Goal: Task Accomplishment & Management: Use online tool/utility

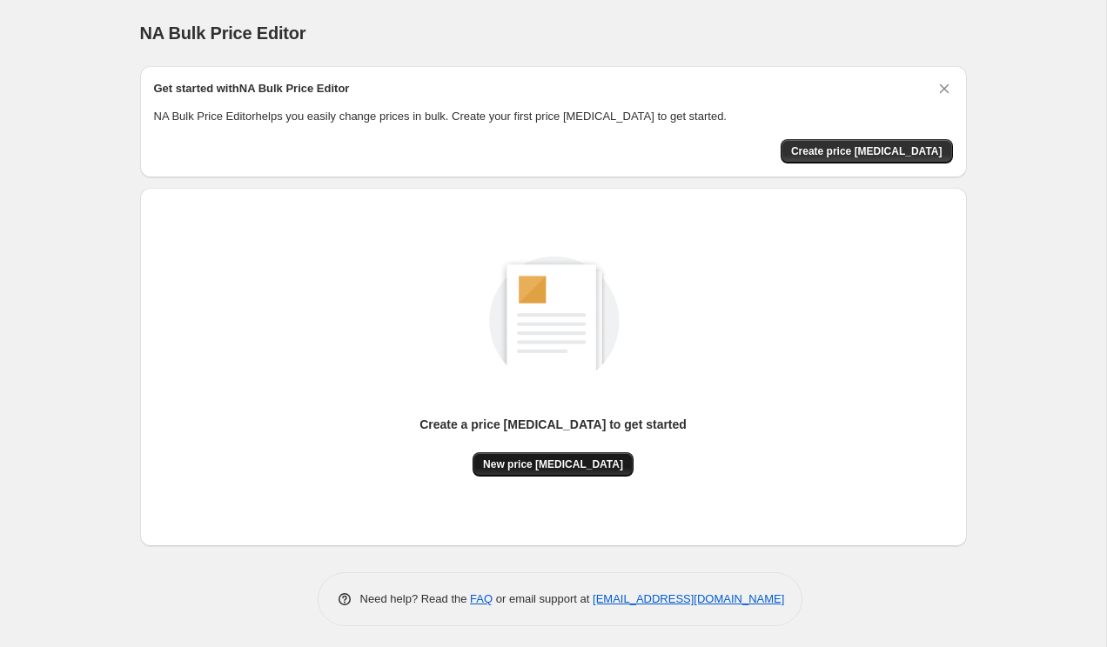
click at [516, 462] on span "New price change job" at bounding box center [553, 465] width 140 height 14
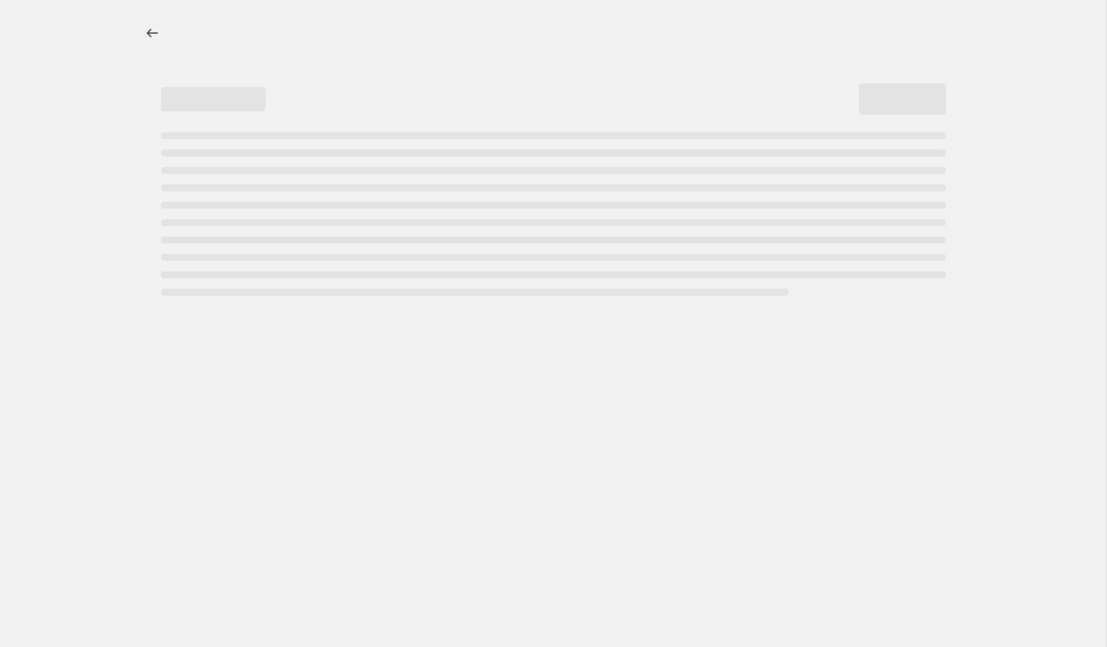
select select "percentage"
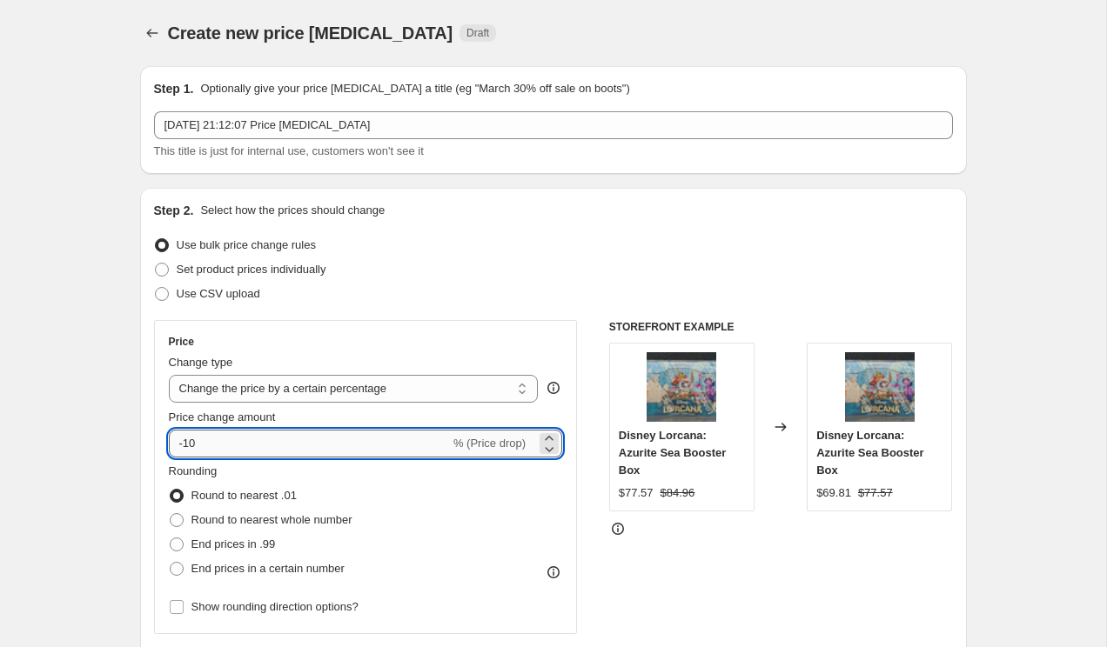
click at [312, 440] on input "-10" at bounding box center [309, 444] width 281 height 28
type input "-1"
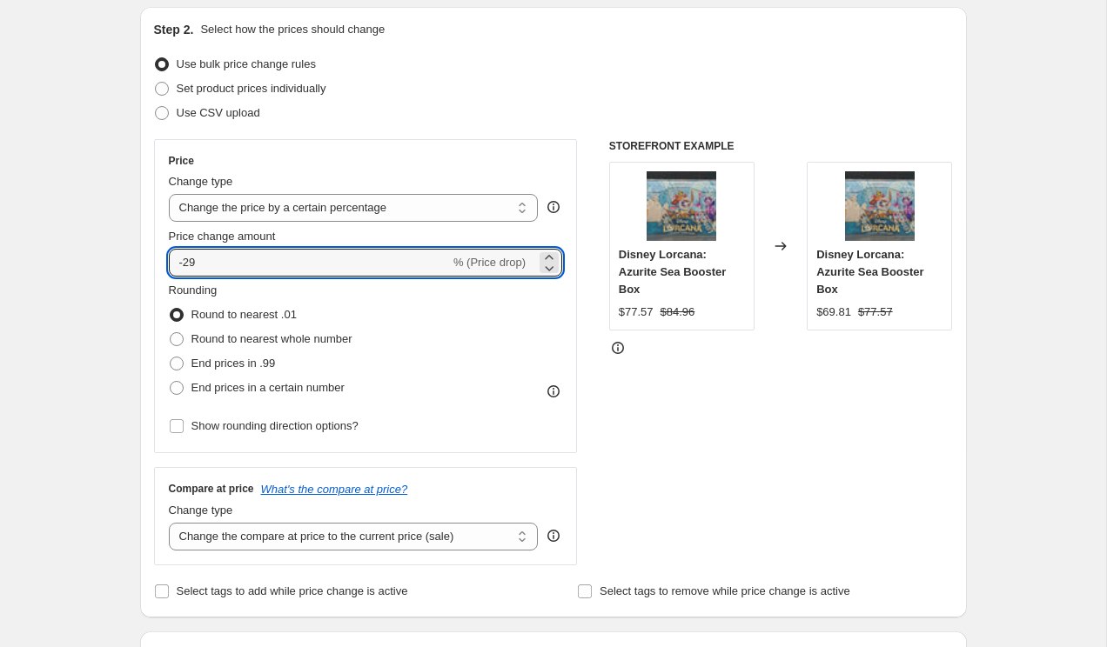
scroll to position [184, 0]
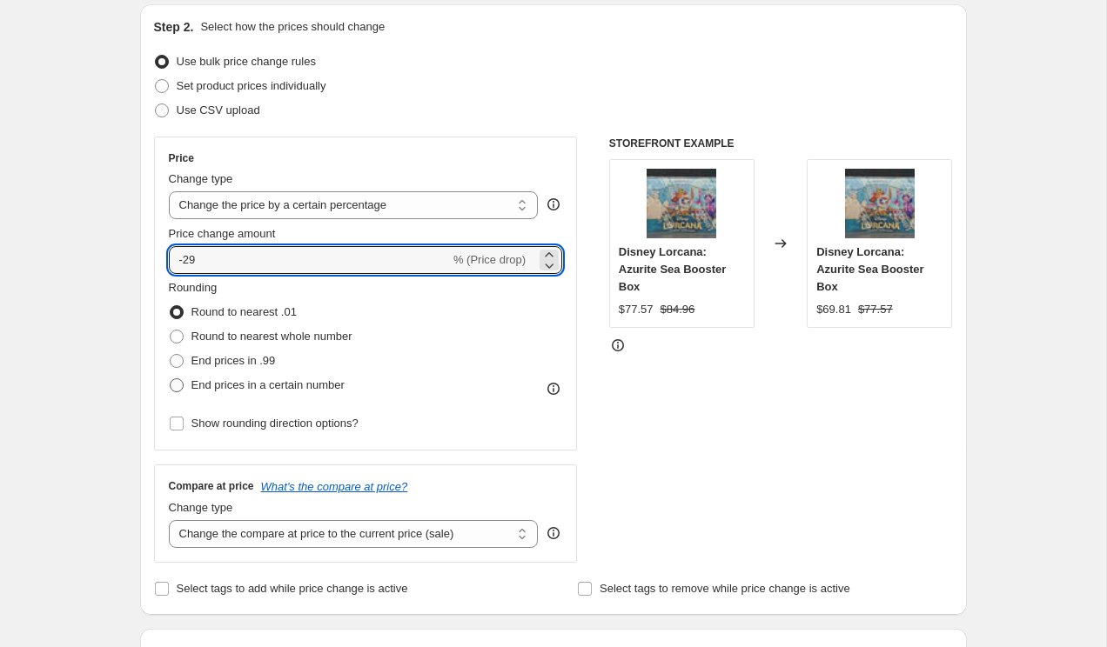
type input "-29"
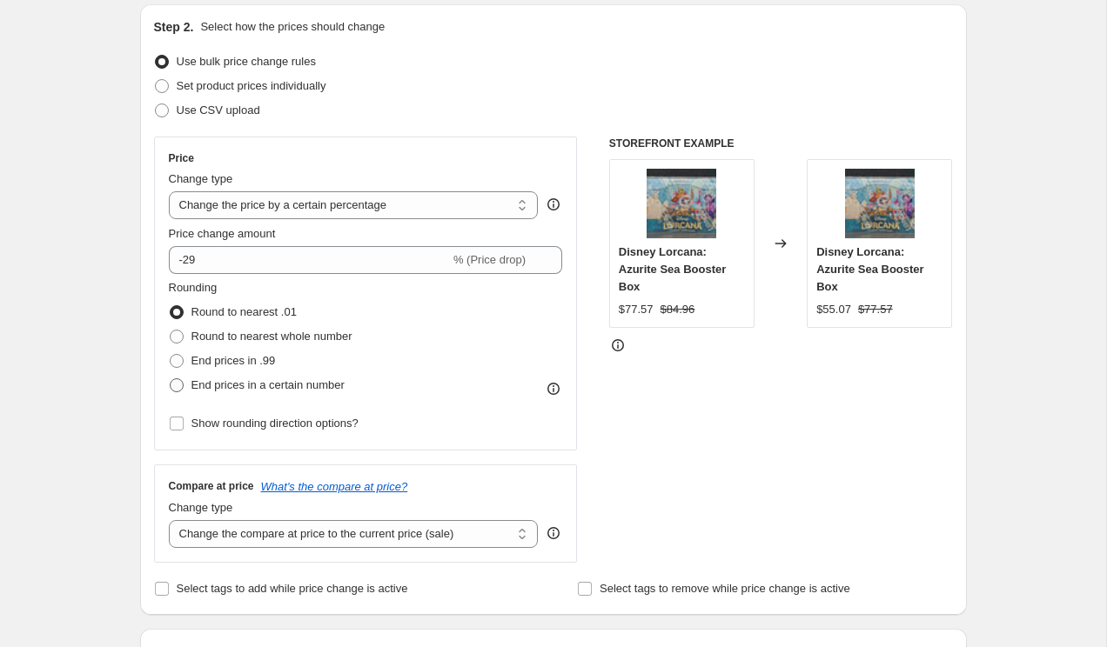
click at [290, 385] on span "End prices in a certain number" at bounding box center [267, 384] width 153 height 13
click at [171, 379] on input "End prices in a certain number" at bounding box center [170, 378] width 1 height 1
radio input "true"
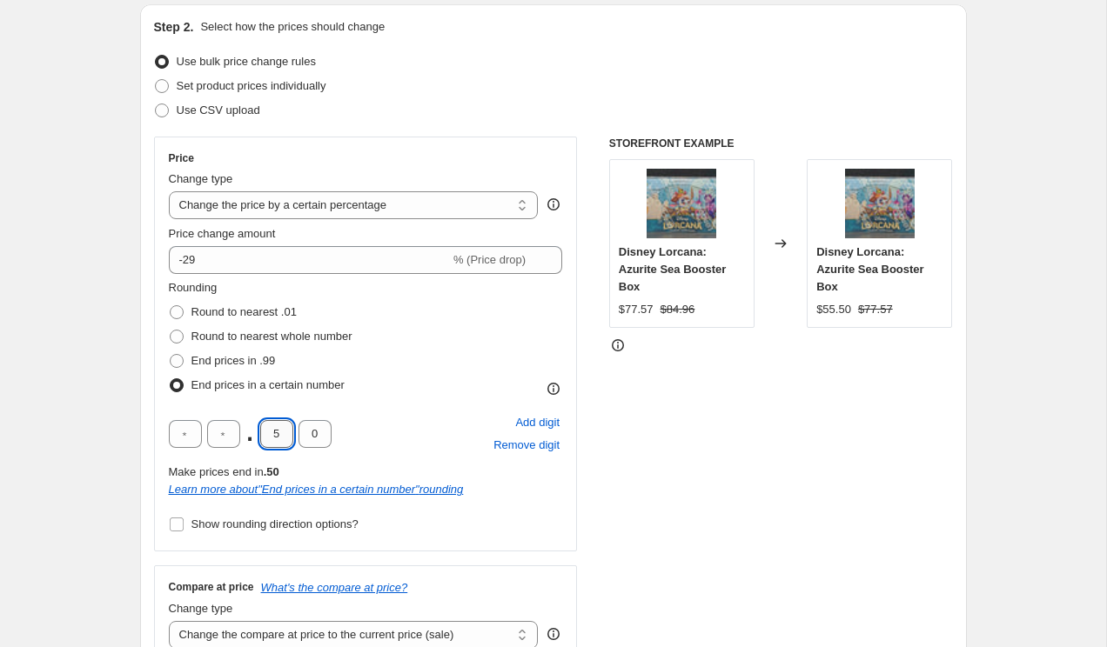
click at [288, 428] on input "5" at bounding box center [276, 434] width 33 height 28
type input "4"
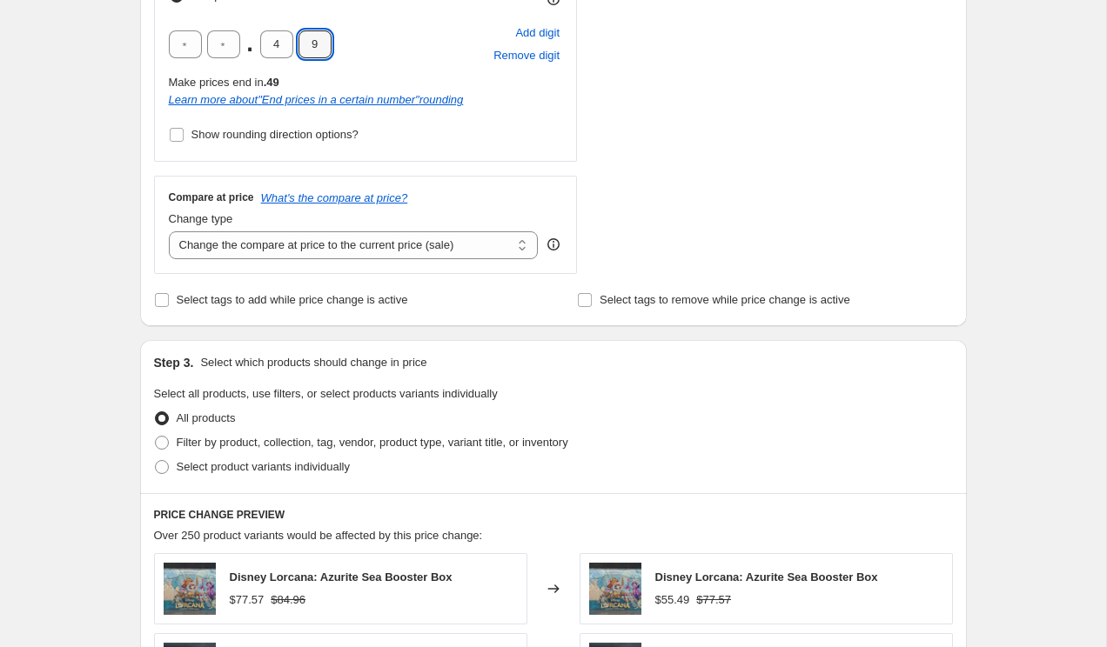
scroll to position [595, 0]
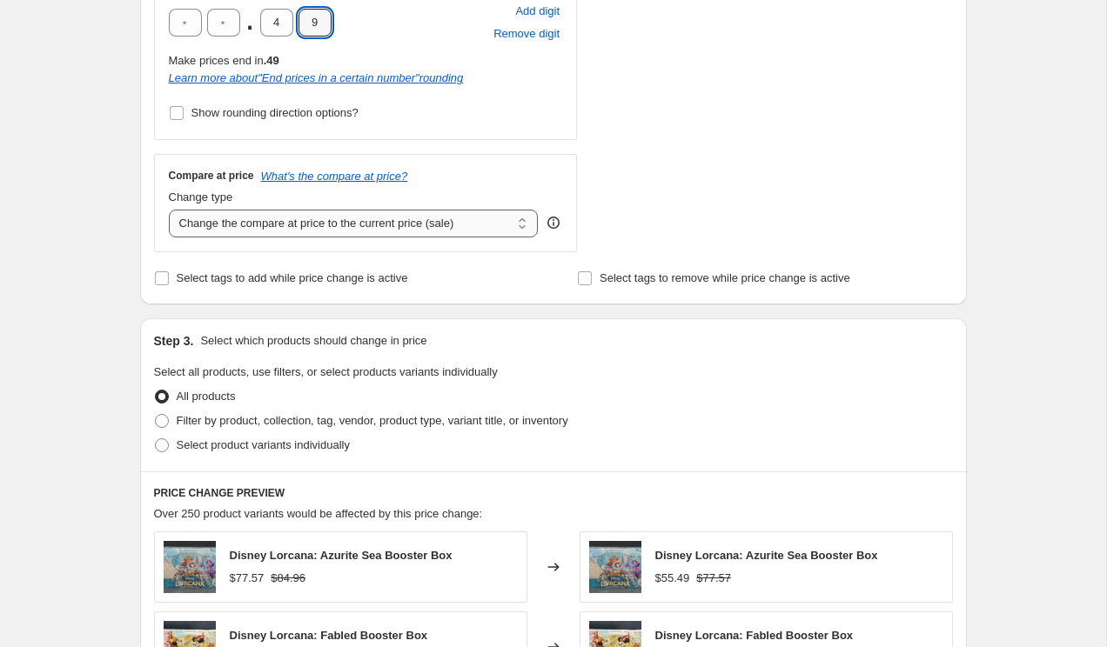
type input "9"
click at [376, 216] on select "Change the compare at price to the current price (sale) Change the compare at p…" at bounding box center [354, 224] width 370 height 28
select select "remove"
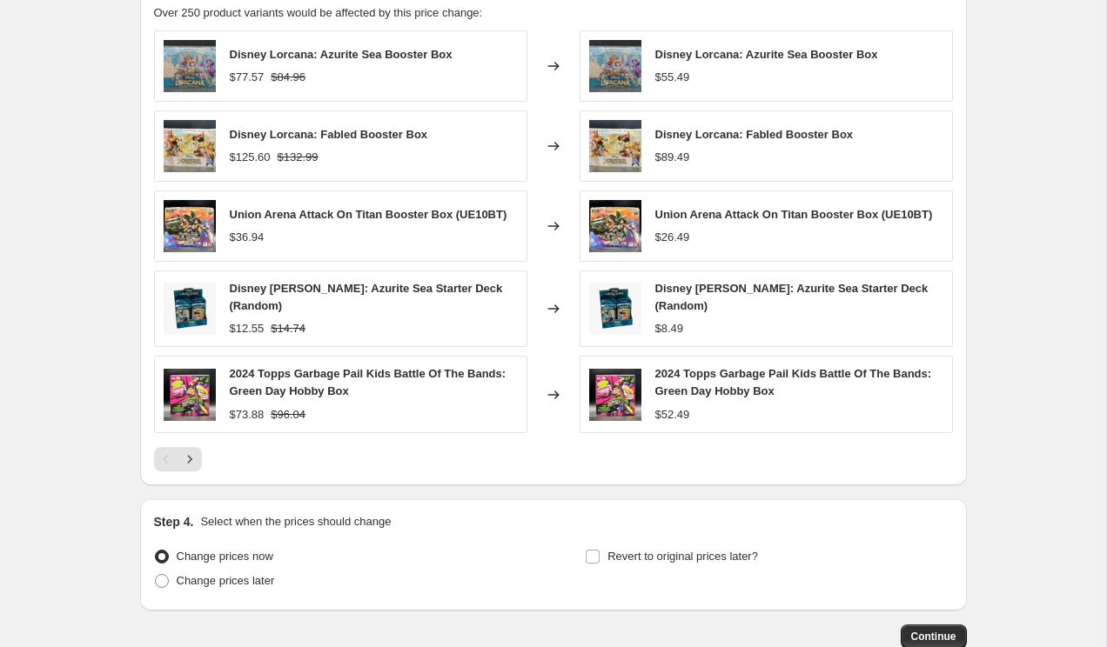
scroll to position [1198, 0]
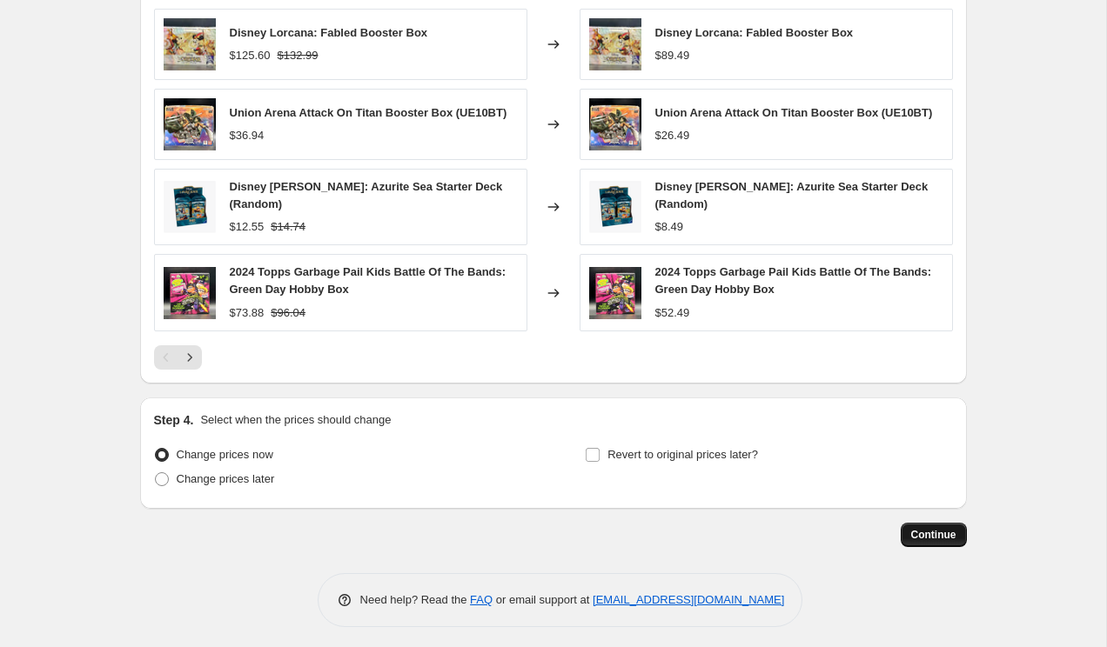
click at [921, 523] on button "Continue" at bounding box center [933, 535] width 66 height 24
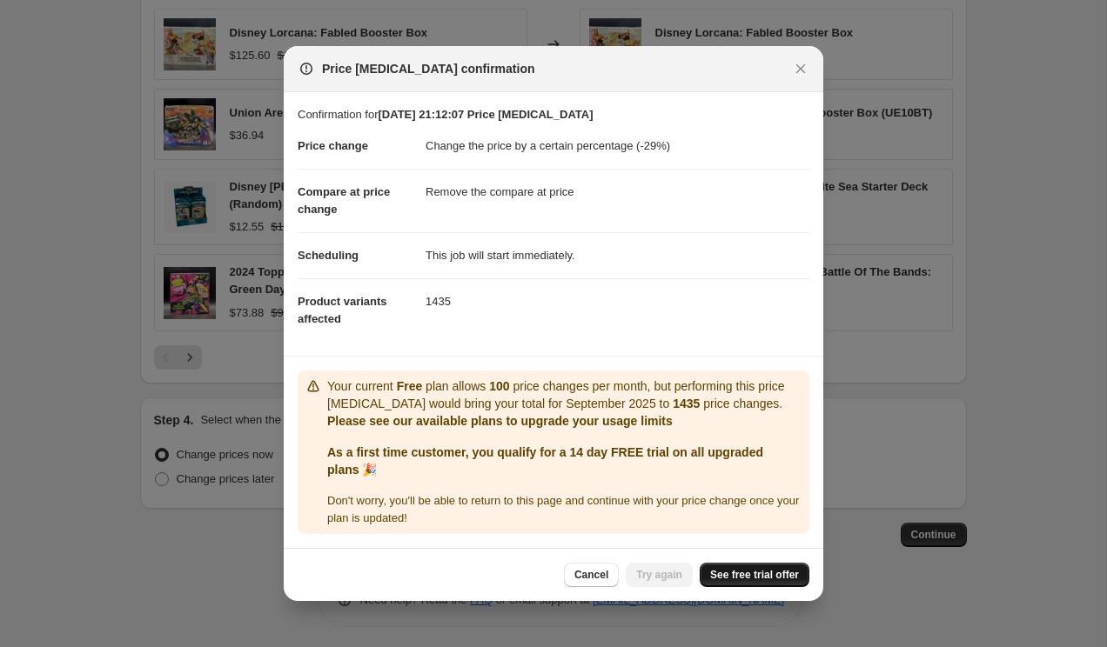
click at [757, 566] on link "See free trial offer" at bounding box center [754, 575] width 110 height 24
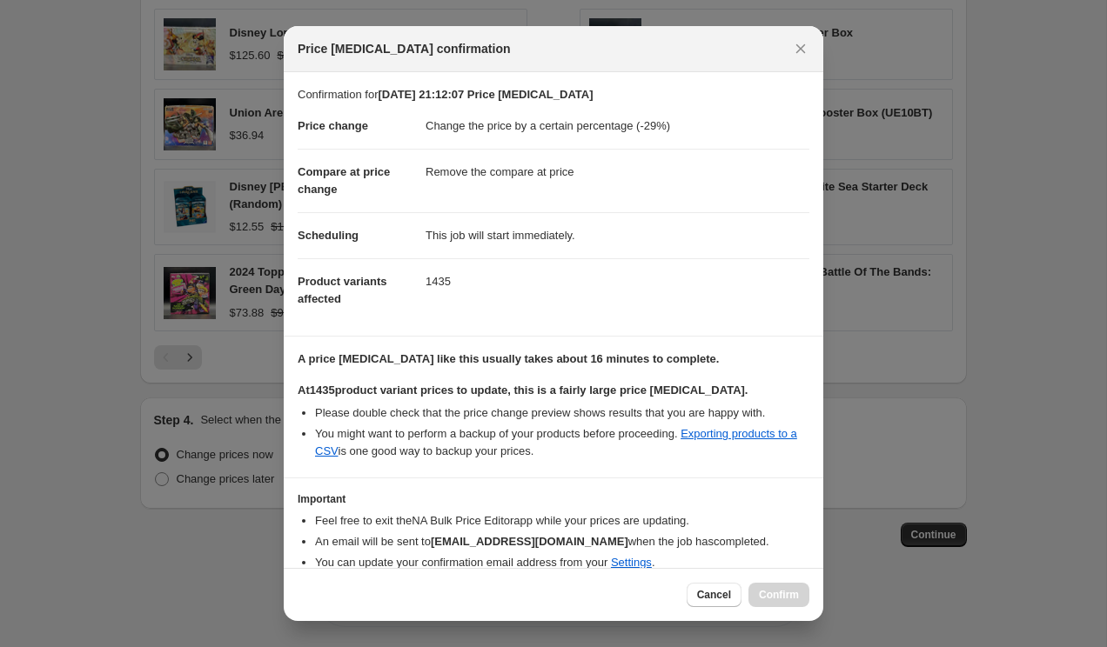
scroll to position [74, 0]
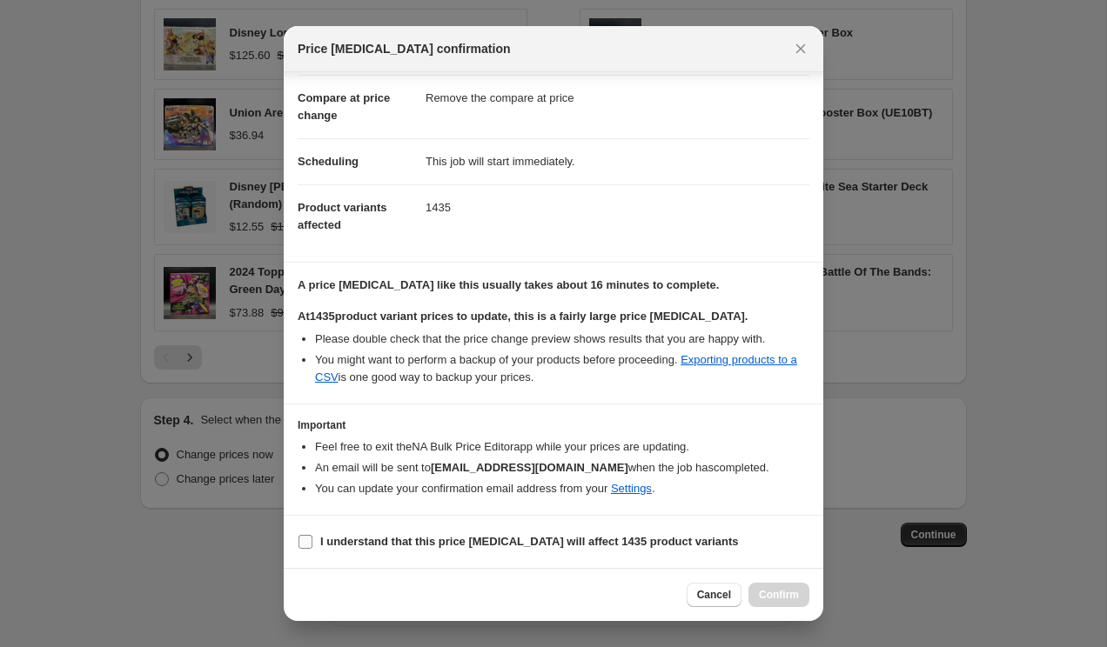
click at [404, 548] on b "I understand that this price change job will affect 1435 product variants" at bounding box center [529, 541] width 418 height 13
click at [312, 548] on input "I understand that this price change job will affect 1435 product variants" at bounding box center [305, 542] width 14 height 14
checkbox input "true"
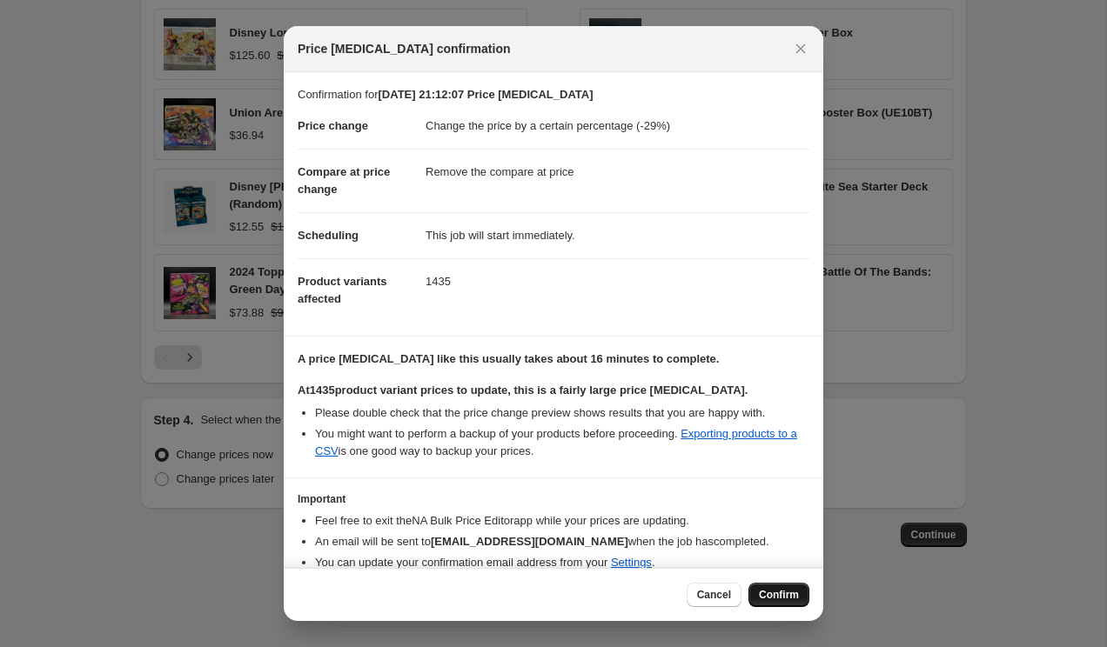
click at [769, 593] on span "Confirm" at bounding box center [779, 595] width 40 height 14
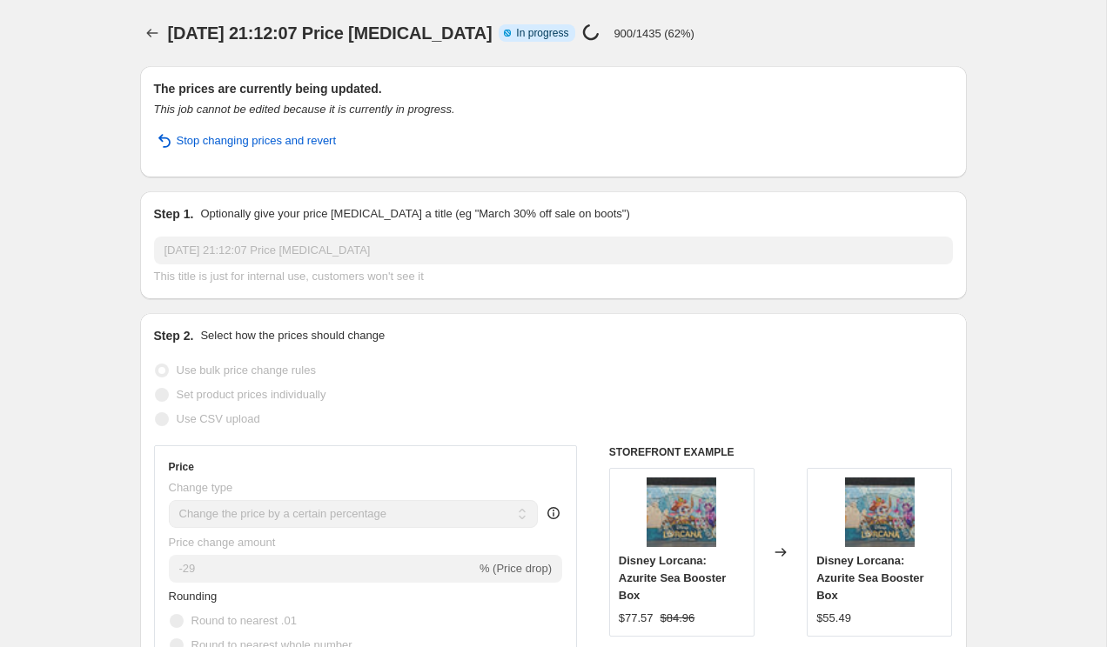
click at [582, 6] on div "15 Sept 2025, 21:12:07 Price change job. This page is ready 15 Sept 2025, 21:12…" at bounding box center [553, 33] width 827 height 66
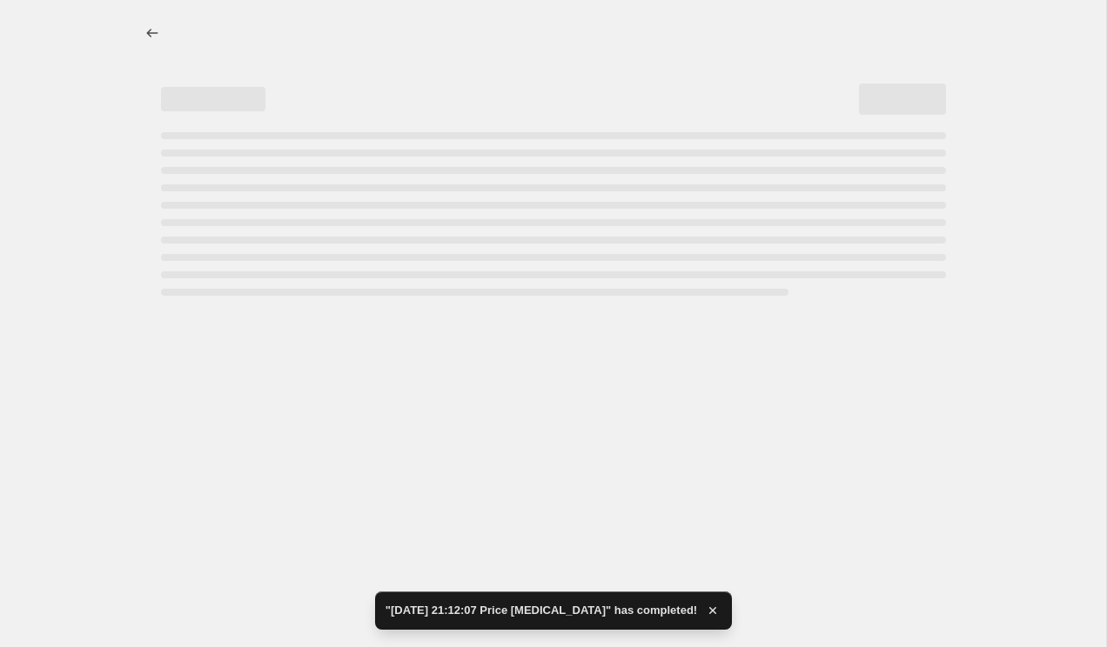
select select "percentage"
select select "remove"
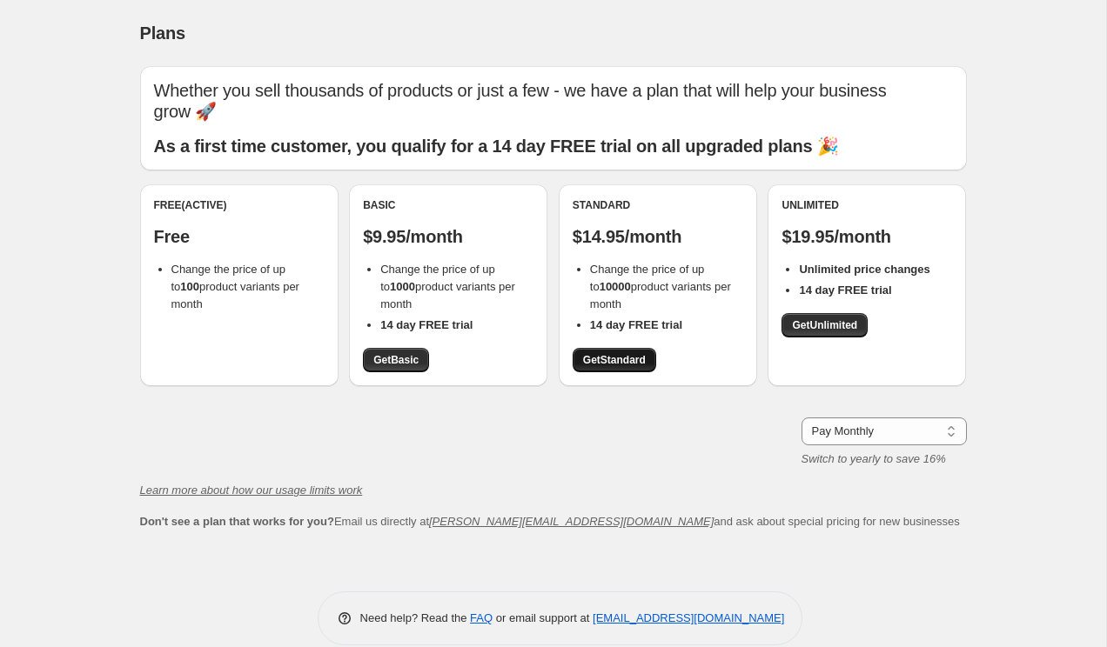
click at [626, 353] on span "Get Standard" at bounding box center [614, 360] width 63 height 14
